Goal: Transaction & Acquisition: Purchase product/service

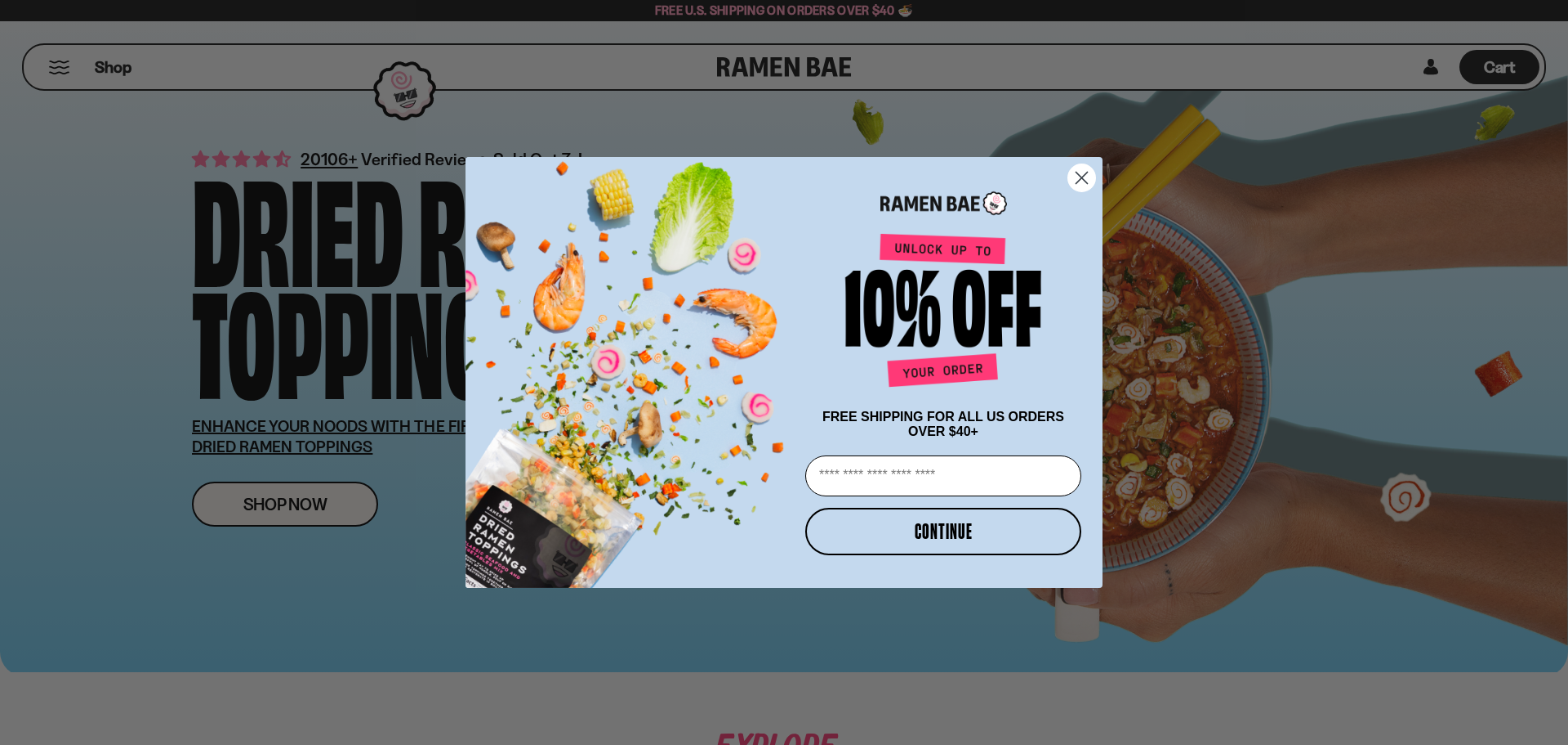
click at [1083, 174] on icon "Close dialog" at bounding box center [1082, 177] width 11 height 11
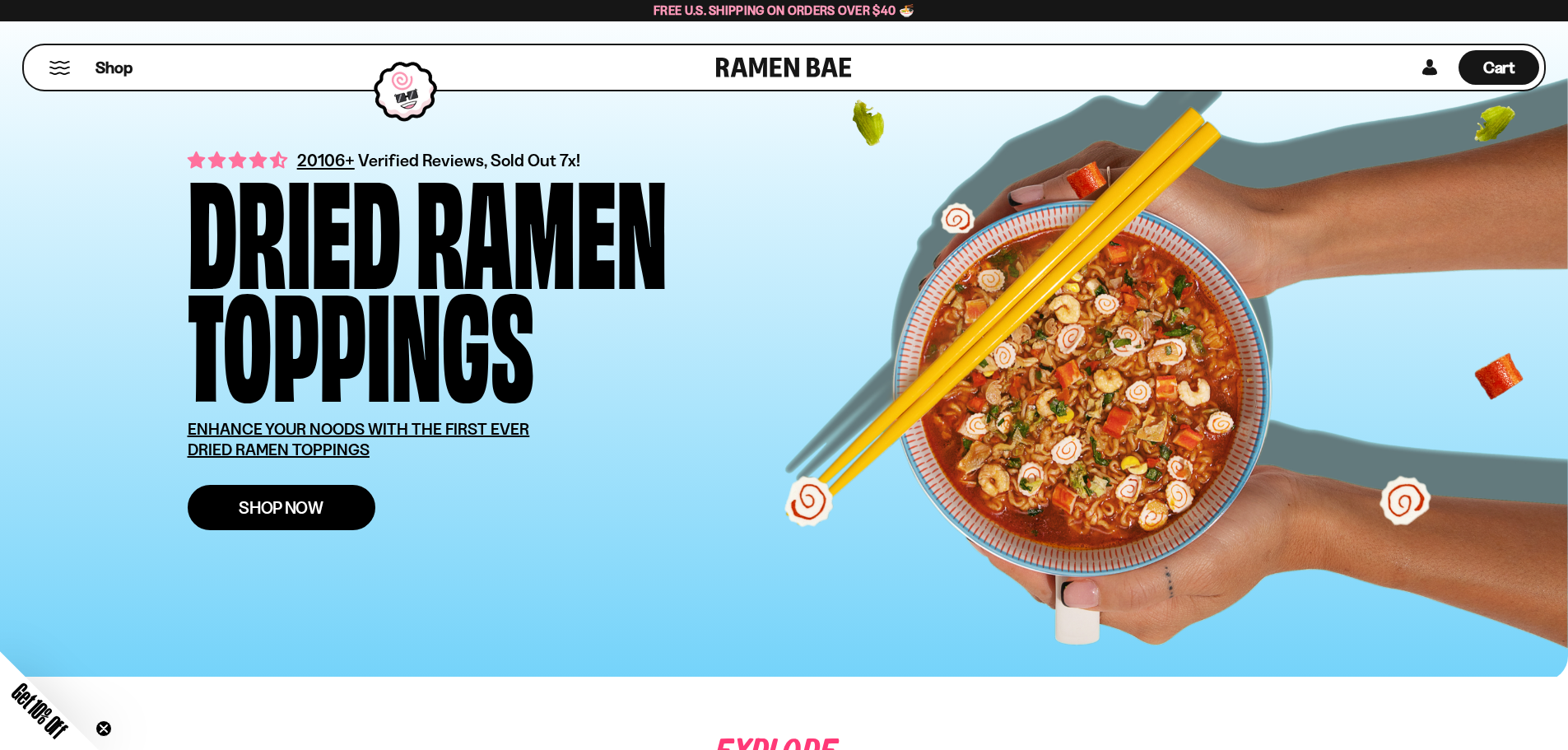
click at [346, 515] on link "Shop Now" at bounding box center [281, 507] width 187 height 45
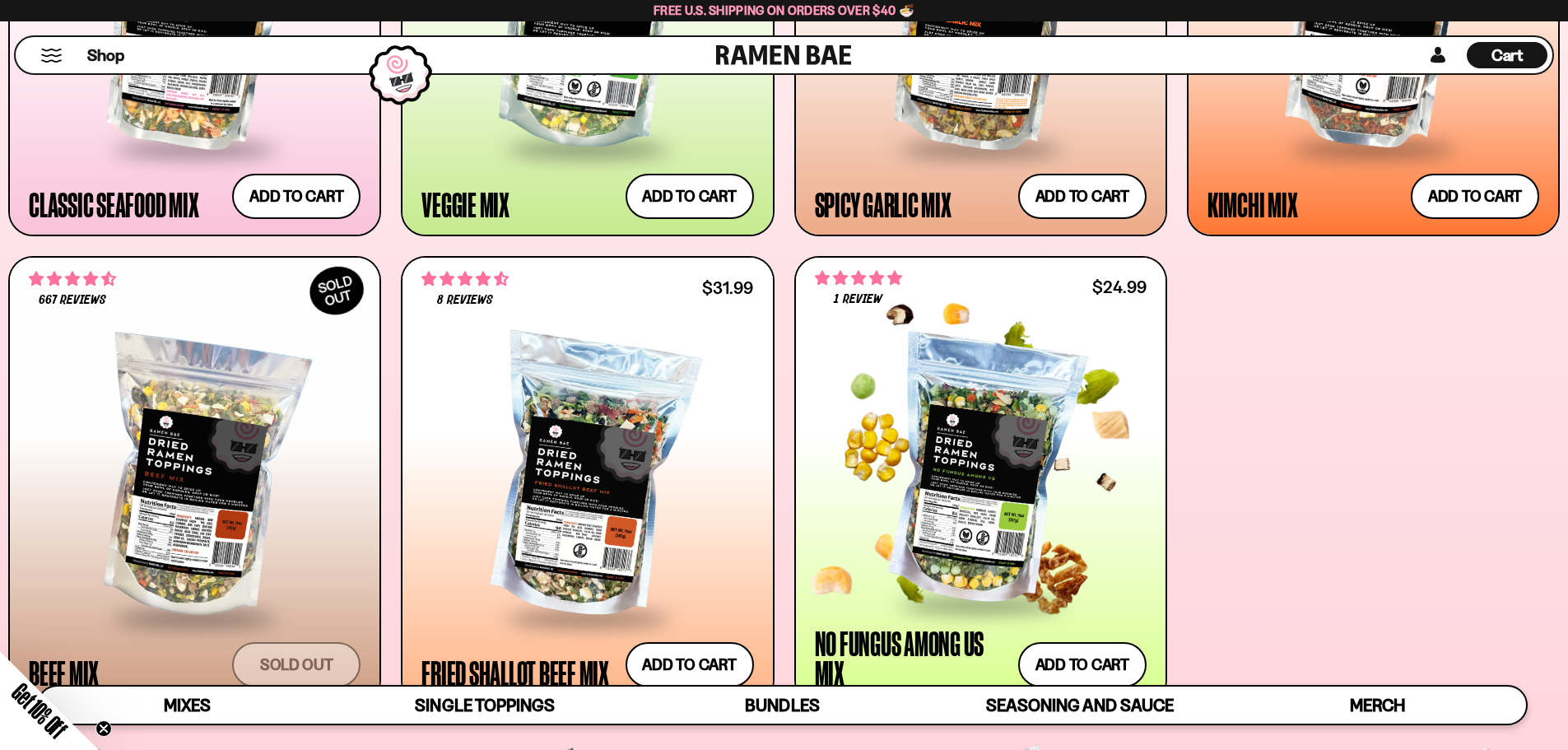
scroll to position [1152, 0]
